Goal: Contribute content: Add original content to the website for others to see

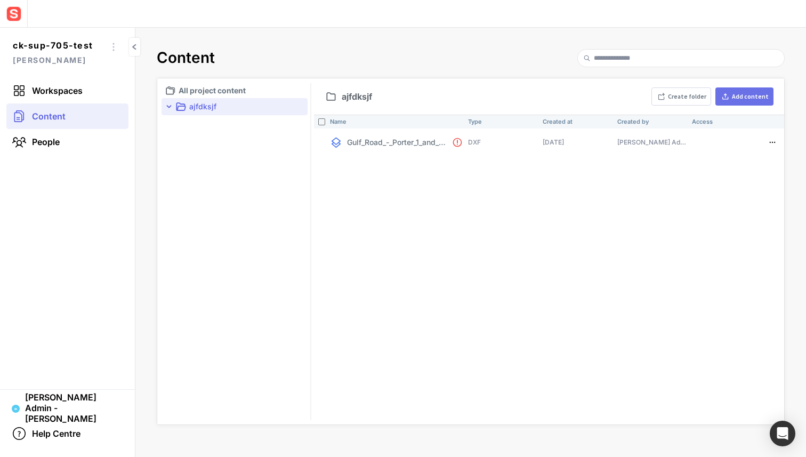
click at [744, 98] on div "Add content" at bounding box center [750, 96] width 37 height 6
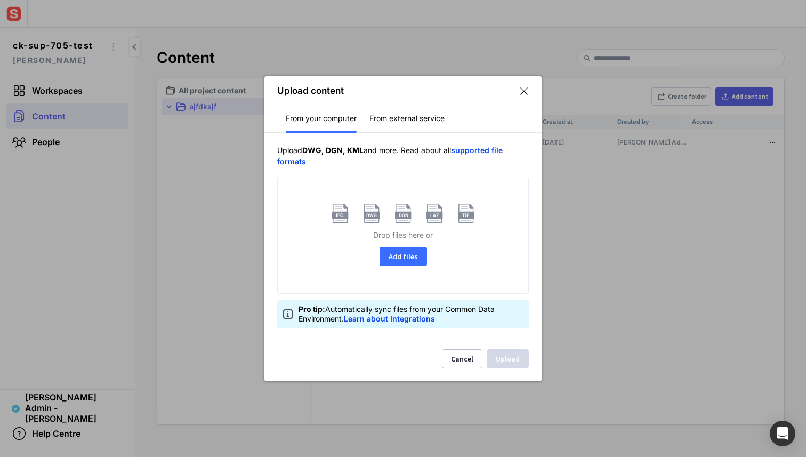
click at [402, 253] on button "Add files" at bounding box center [402, 256] width 47 height 19
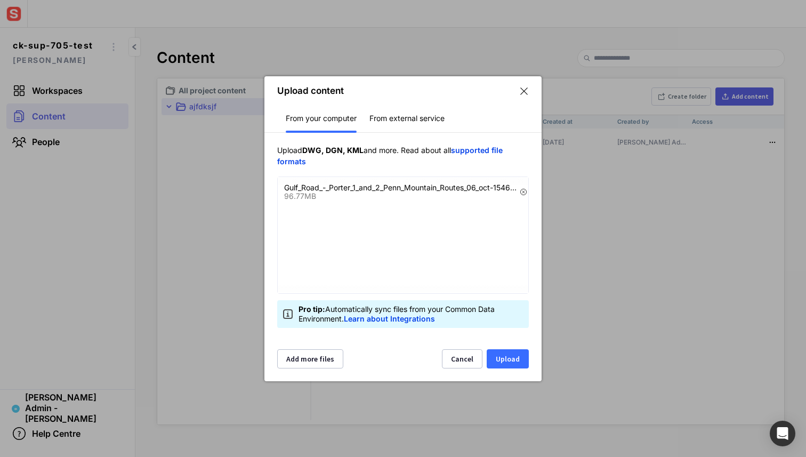
click at [499, 360] on button "Upload" at bounding box center [508, 358] width 42 height 19
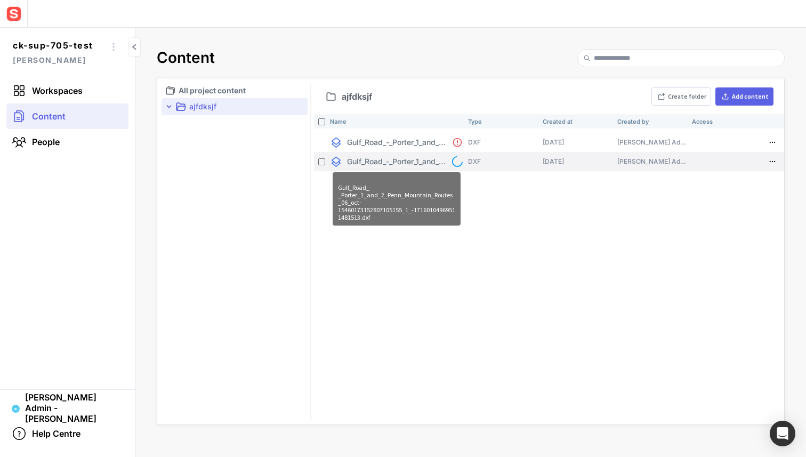
click at [432, 164] on p "Gulf_Road_-_Porter_1_and_2_Penn_Mountain_Routes_06_oct-15460173152807105155_1_-…" at bounding box center [397, 161] width 100 height 11
